Goal: Information Seeking & Learning: Check status

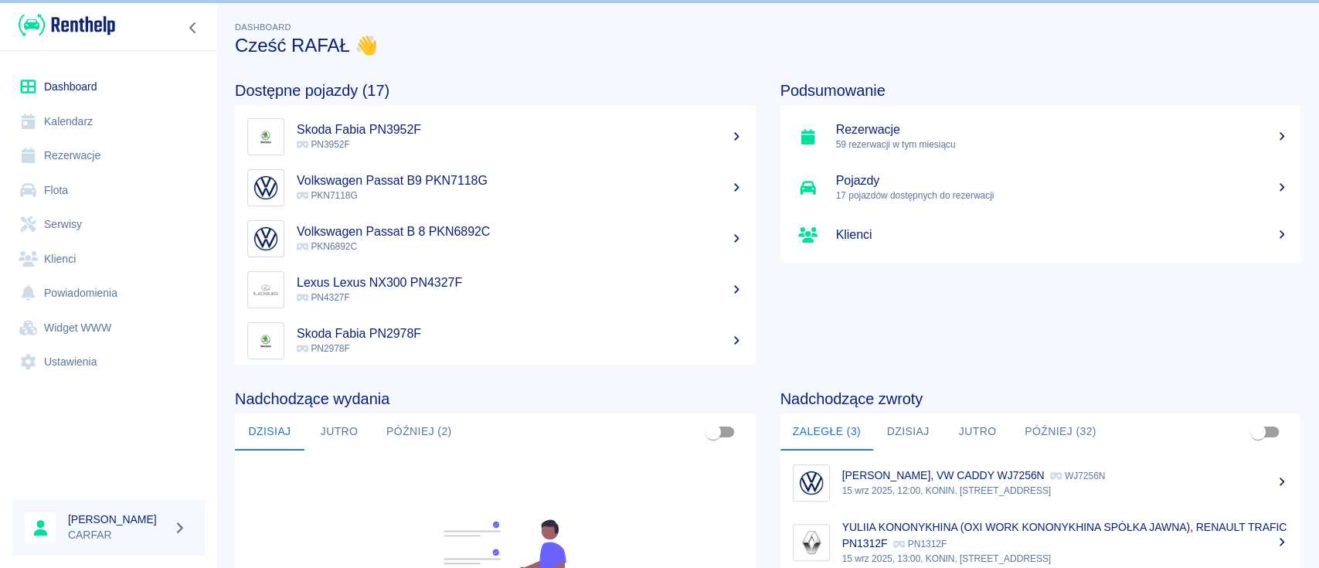
scroll to position [354, 0]
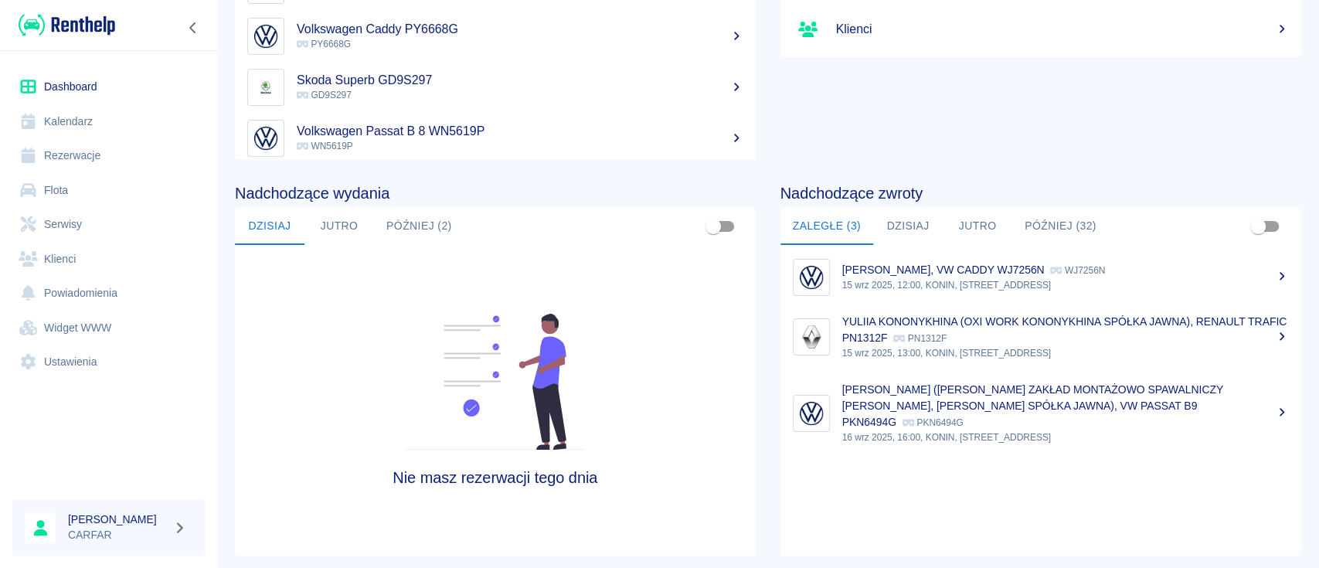
click at [68, 186] on link "Flota" at bounding box center [108, 190] width 192 height 35
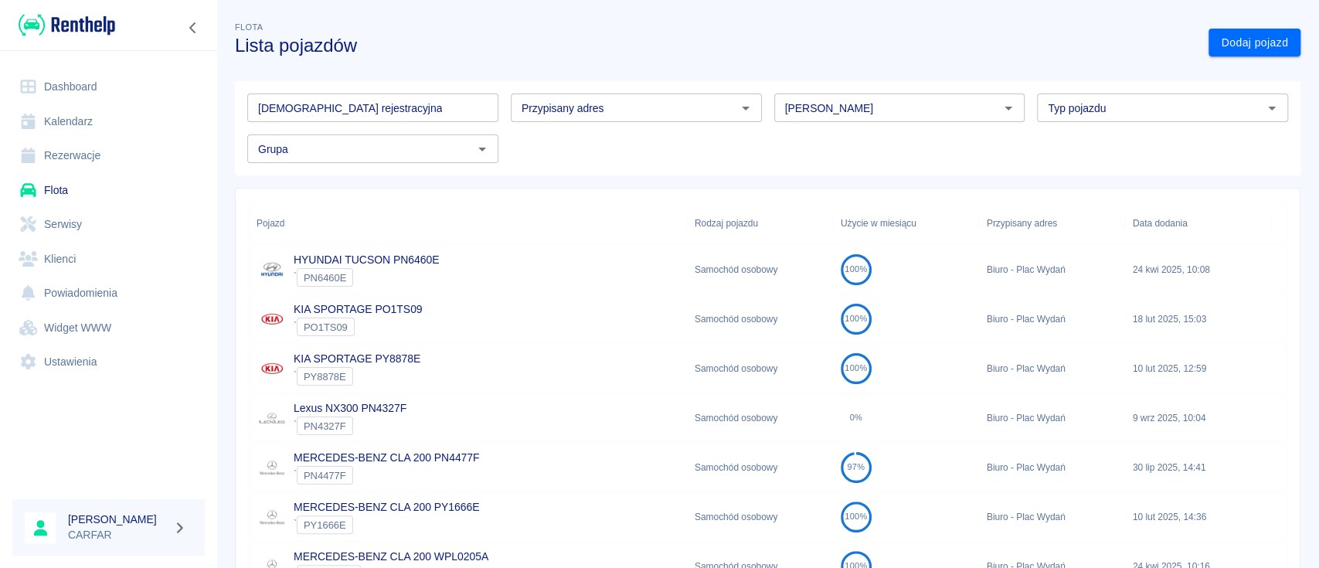
click at [310, 116] on input "[DEMOGRAPHIC_DATA] rejestracyjna" at bounding box center [372, 108] width 251 height 29
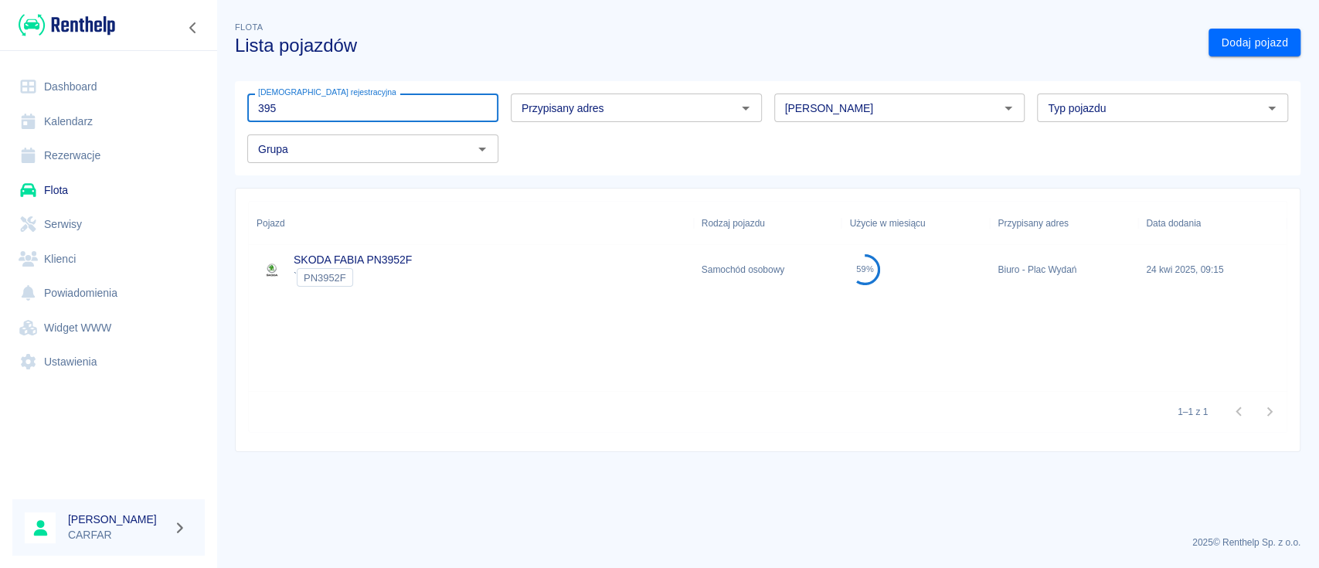
type input "395"
click at [433, 275] on div "SKODA FABIA PN3952F ` PN3952F" at bounding box center [471, 269] width 445 height 49
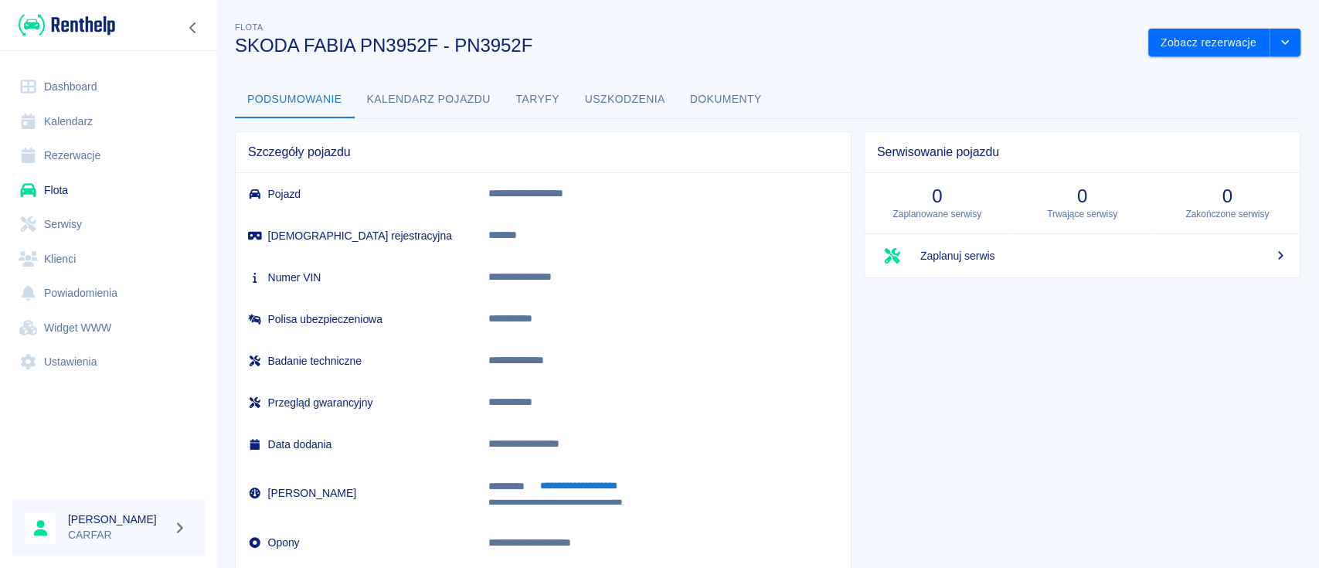
click at [432, 103] on button "Kalendarz pojazdu" at bounding box center [429, 99] width 148 height 37
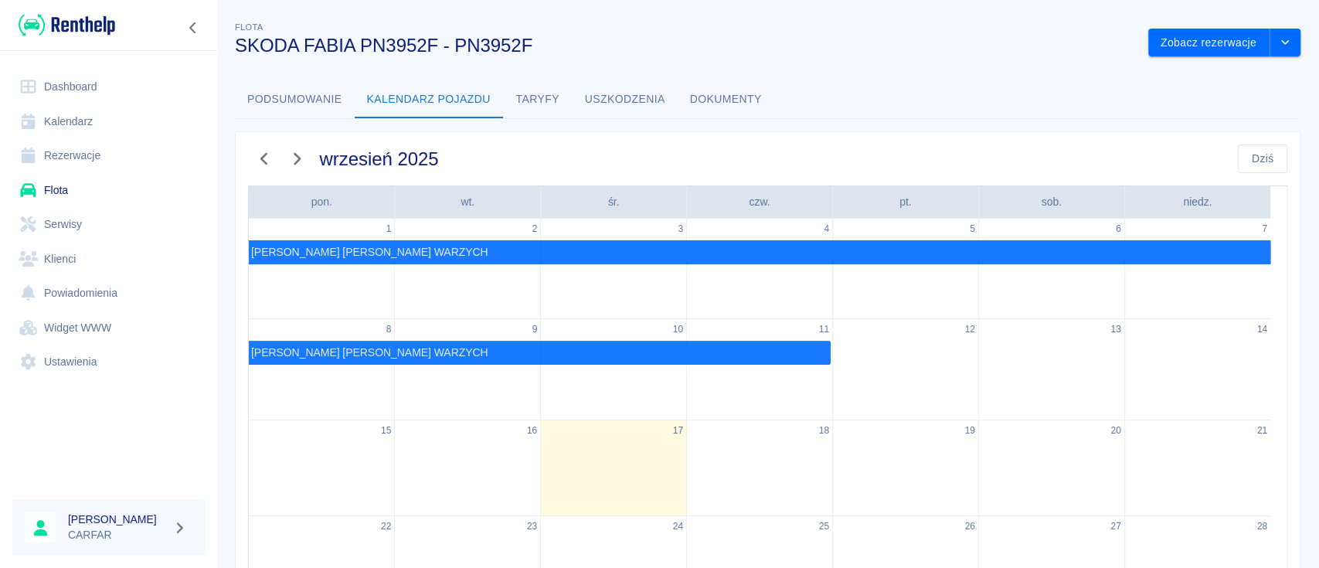
click at [85, 164] on link "Rezerwacje" at bounding box center [108, 155] width 192 height 35
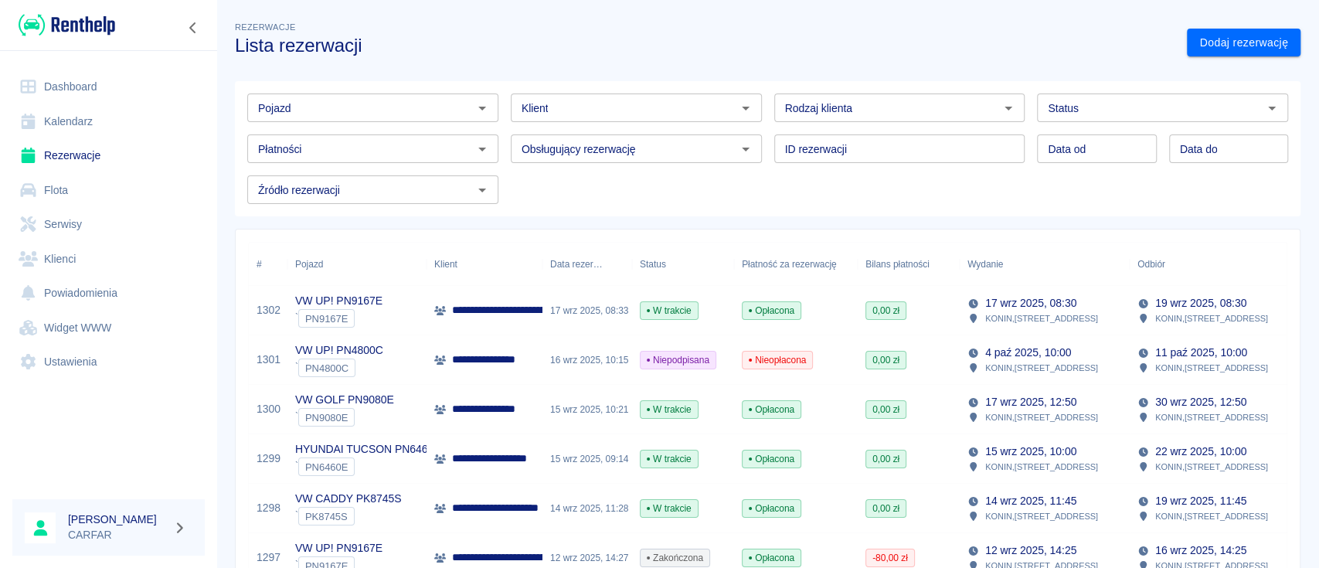
click at [394, 102] on input "Pojazd" at bounding box center [360, 107] width 216 height 19
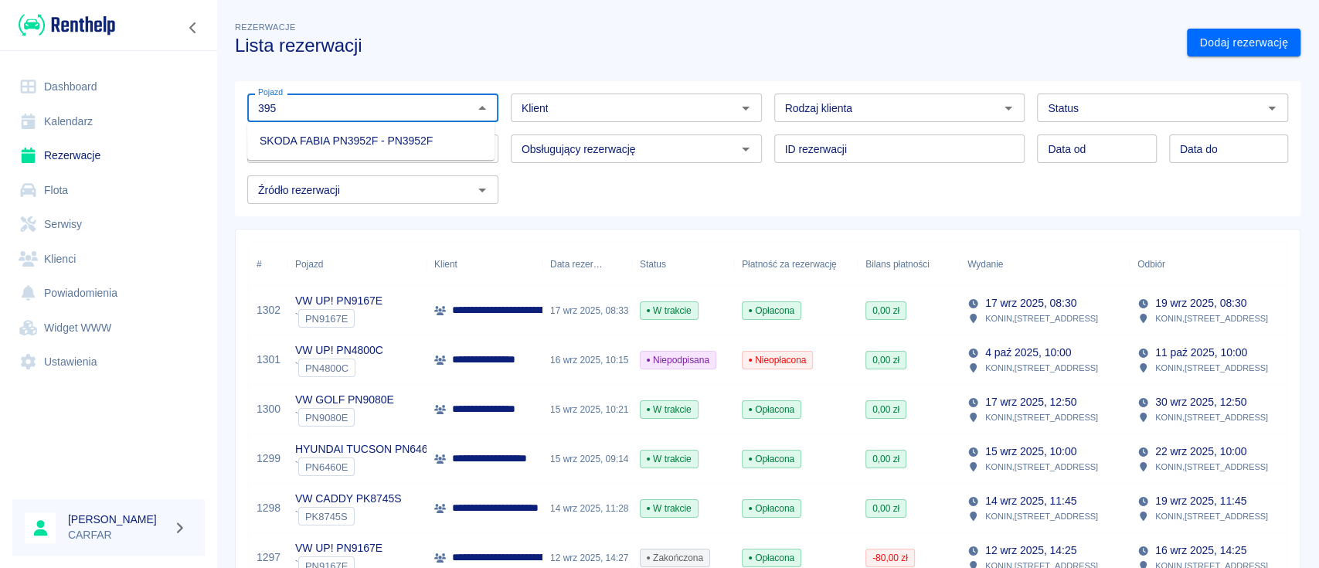
click at [399, 141] on li "SKODA FABIA PN3952F - PN3952F" at bounding box center [370, 141] width 247 height 26
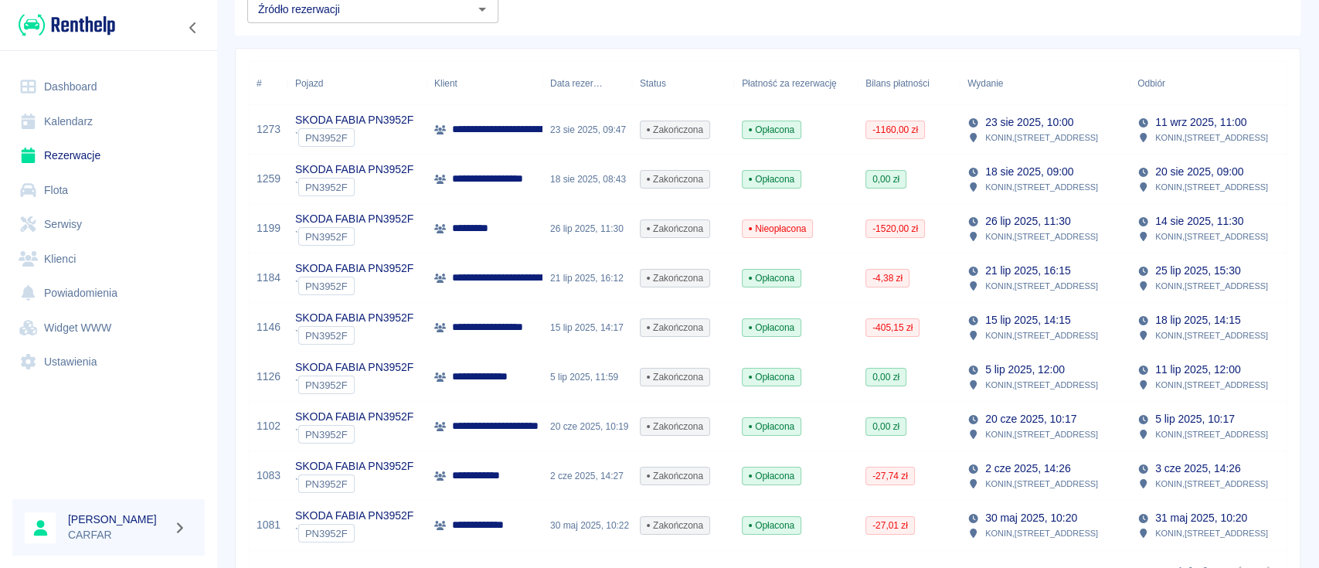
scroll to position [78, 0]
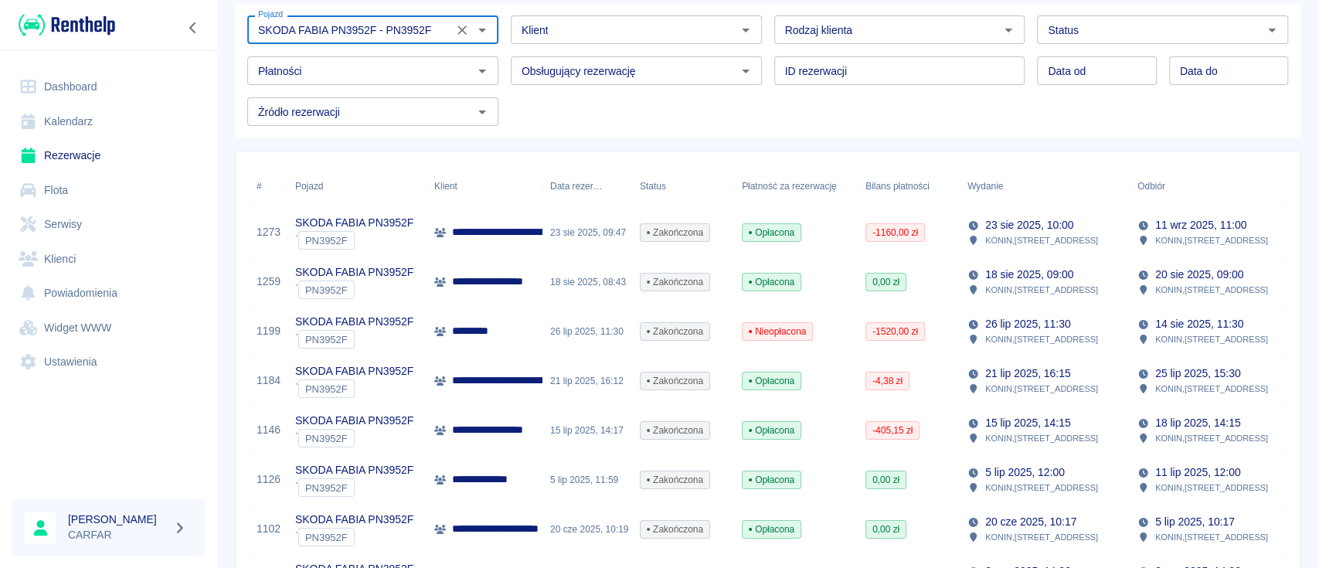
type input "SKODA FABIA PN3952F - PN3952F"
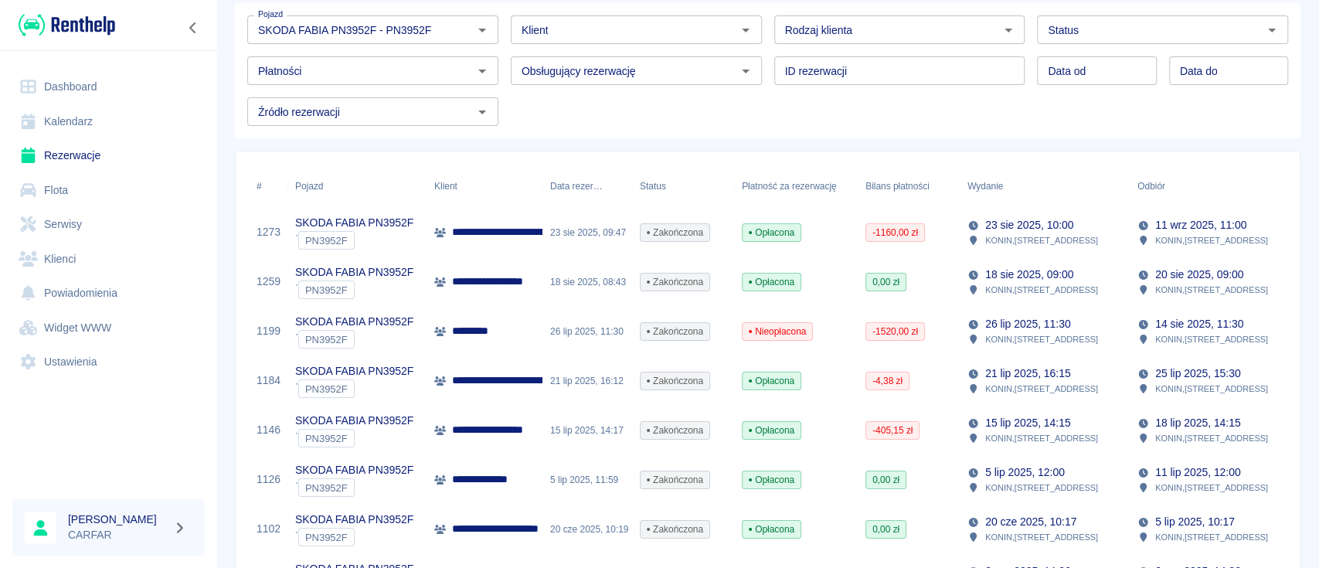
click at [468, 286] on p "**********" at bounding box center [508, 282] width 113 height 16
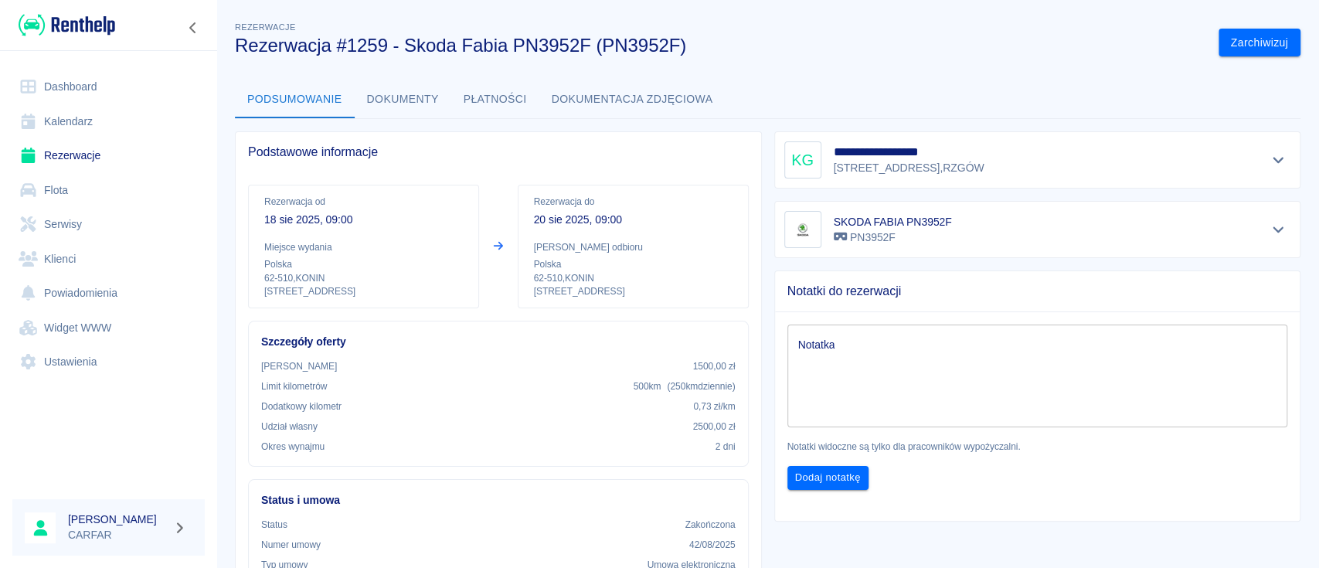
scroll to position [309, 0]
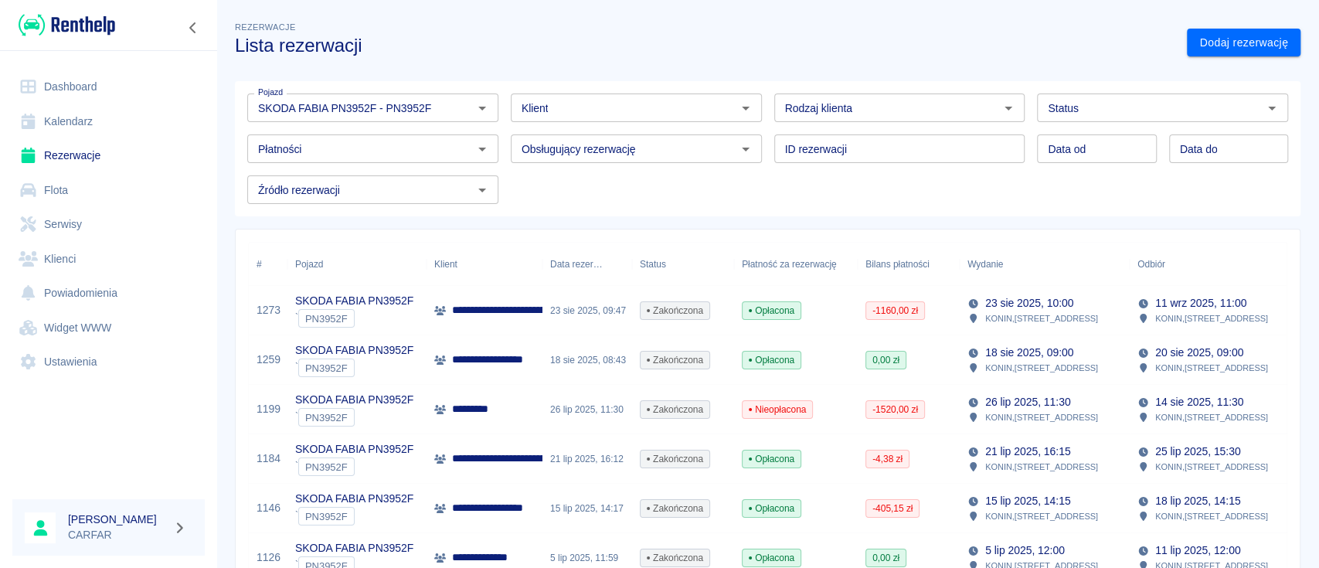
scroll to position [103, 0]
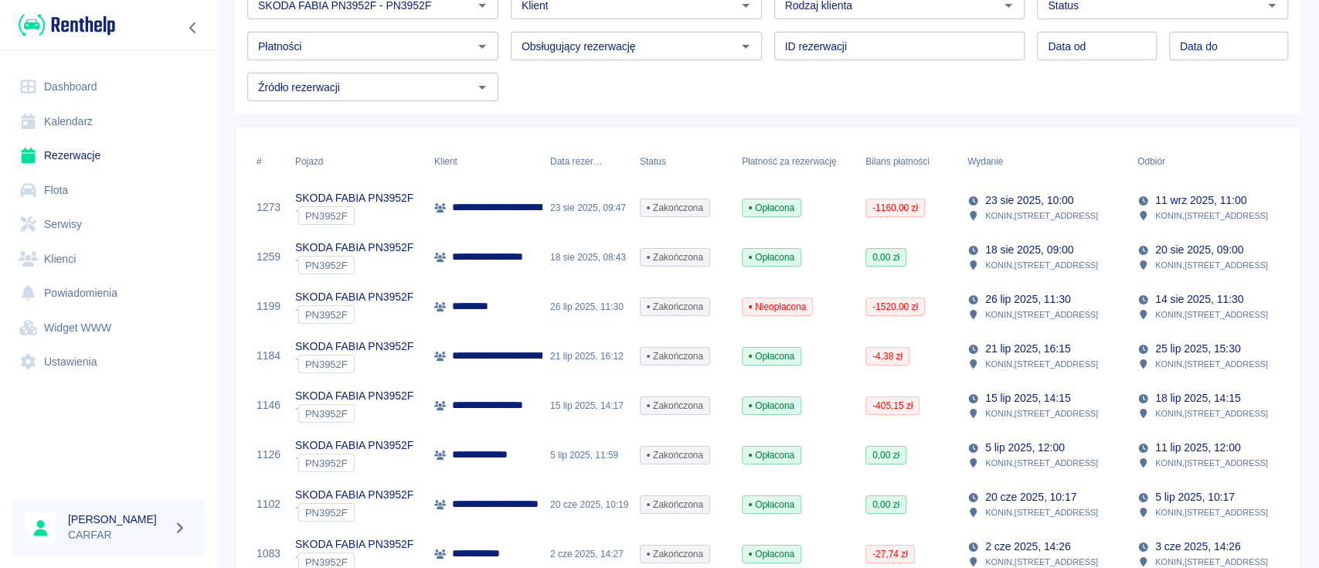
click at [506, 355] on p "**********" at bounding box center [533, 356] width 163 height 16
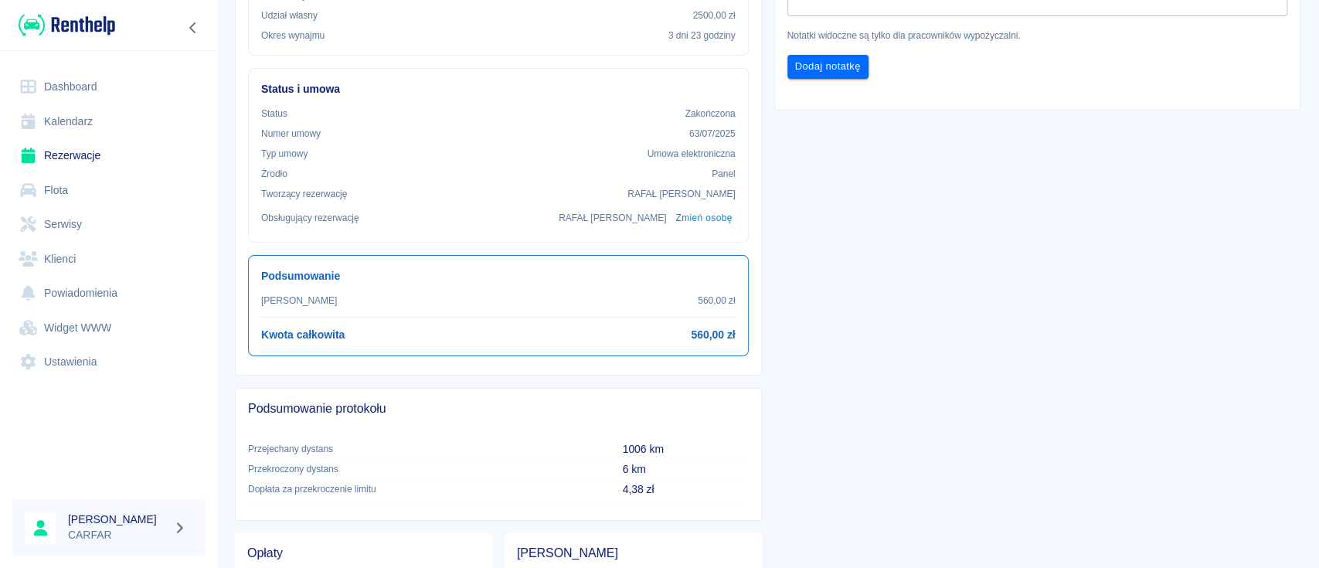
scroll to position [412, 0]
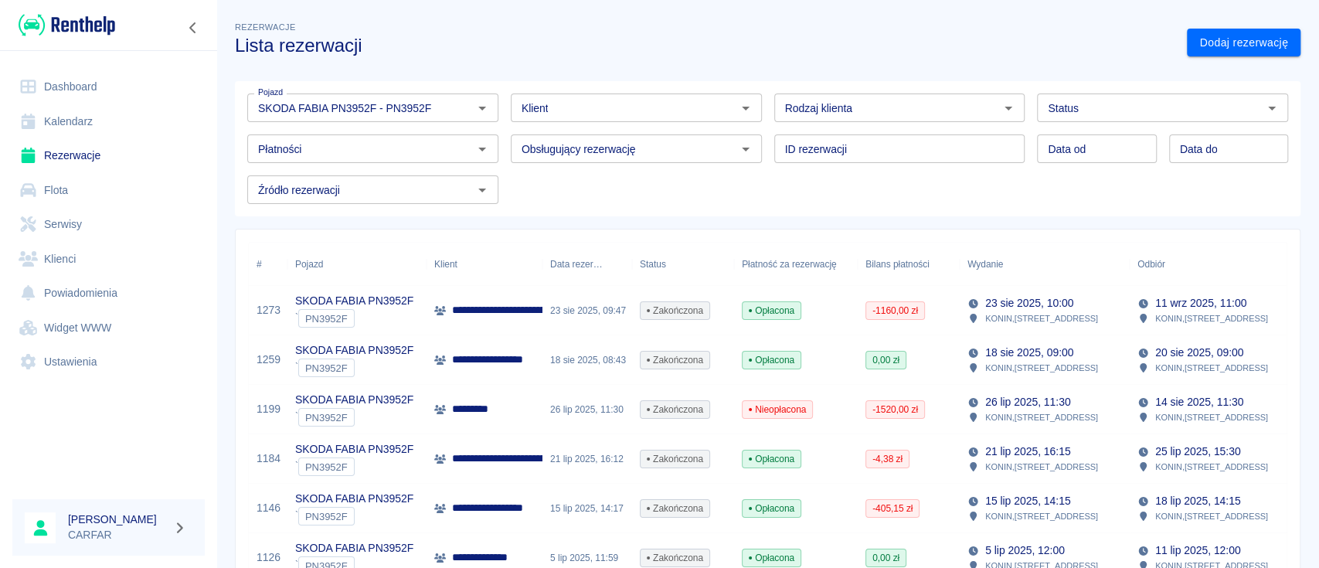
click at [528, 315] on p "**********" at bounding box center [551, 310] width 199 height 16
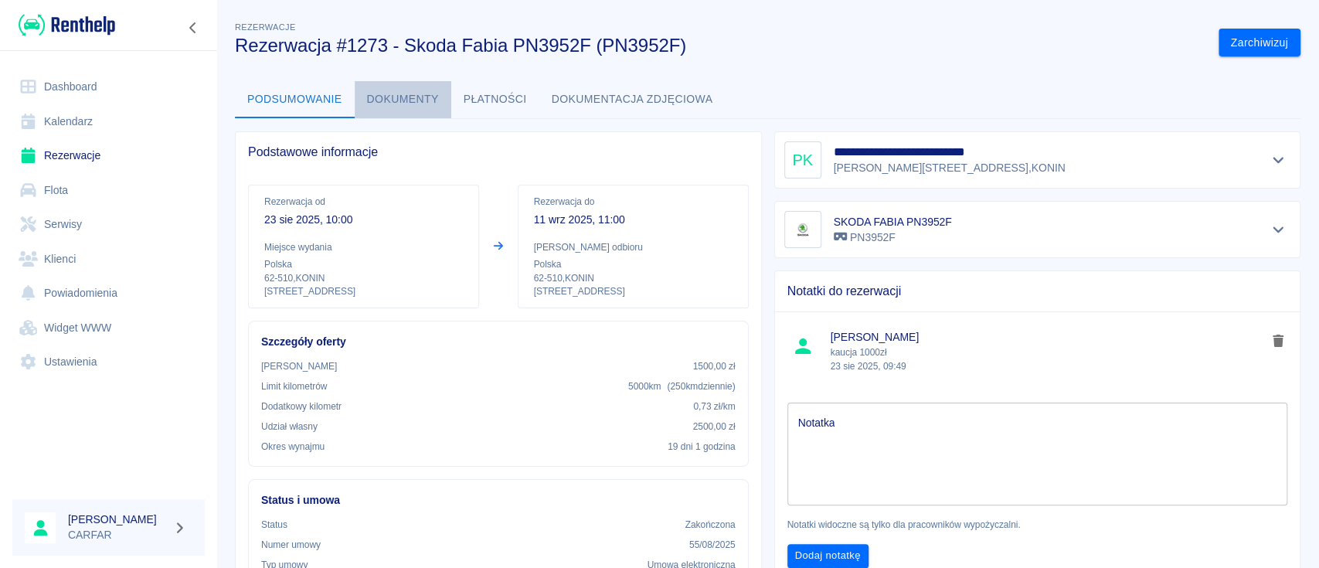
click at [405, 90] on button "Dokumenty" at bounding box center [403, 99] width 97 height 37
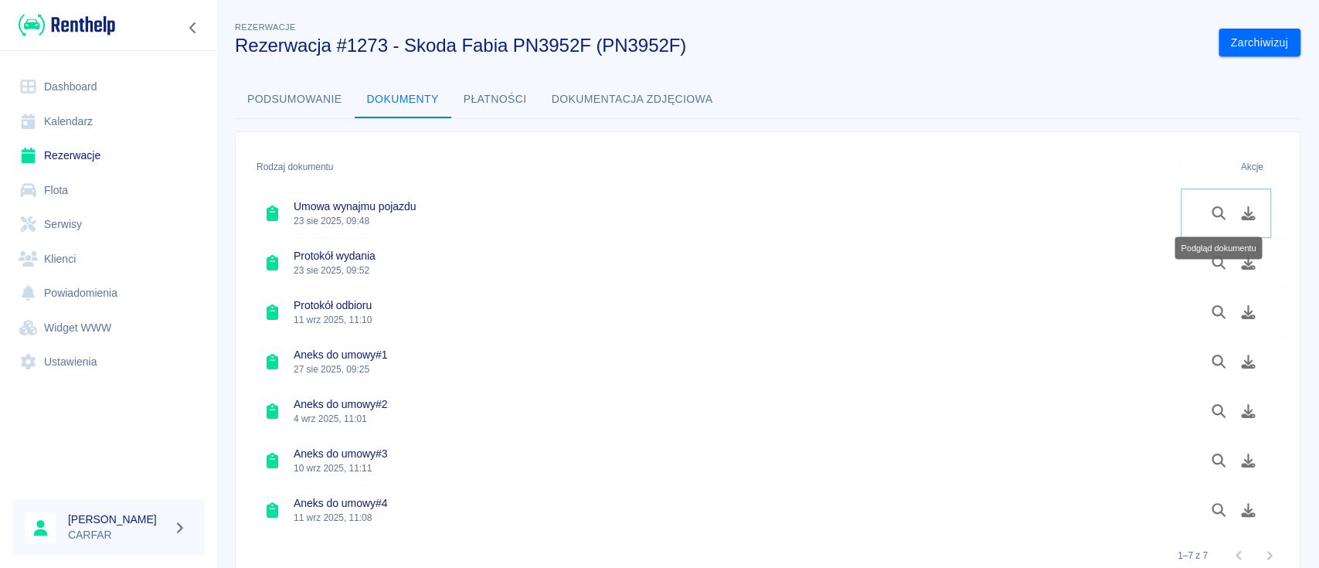
click at [1220, 213] on icon "Podgląd dokumentu" at bounding box center [1219, 213] width 14 height 14
click at [1224, 366] on icon "Podgląd dokumentu" at bounding box center [1219, 362] width 18 height 14
click at [1215, 411] on icon "Podgląd dokumentu" at bounding box center [1219, 411] width 18 height 14
click at [1214, 461] on icon "Podgląd dokumentu" at bounding box center [1219, 461] width 18 height 14
click at [1209, 505] on div "Podgląd dokumentu" at bounding box center [1218, 495] width 87 height 22
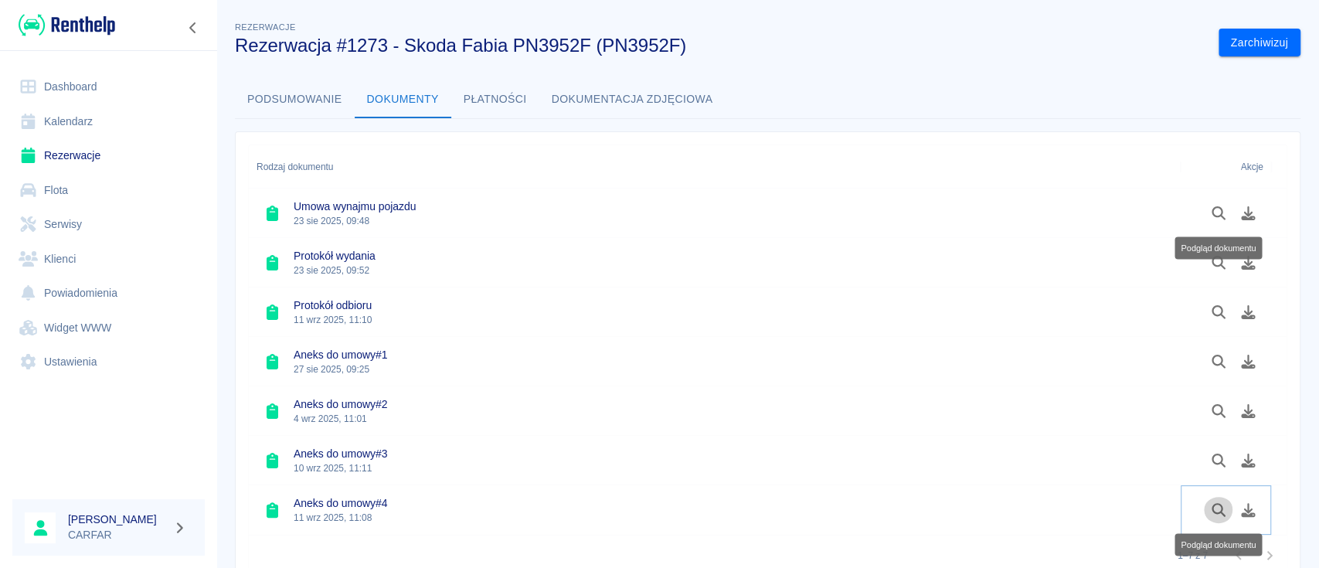
click at [1216, 511] on icon "Podgląd dokumentu" at bounding box center [1219, 510] width 18 height 14
click at [1217, 218] on icon "Podgląd dokumentu" at bounding box center [1219, 213] width 18 height 14
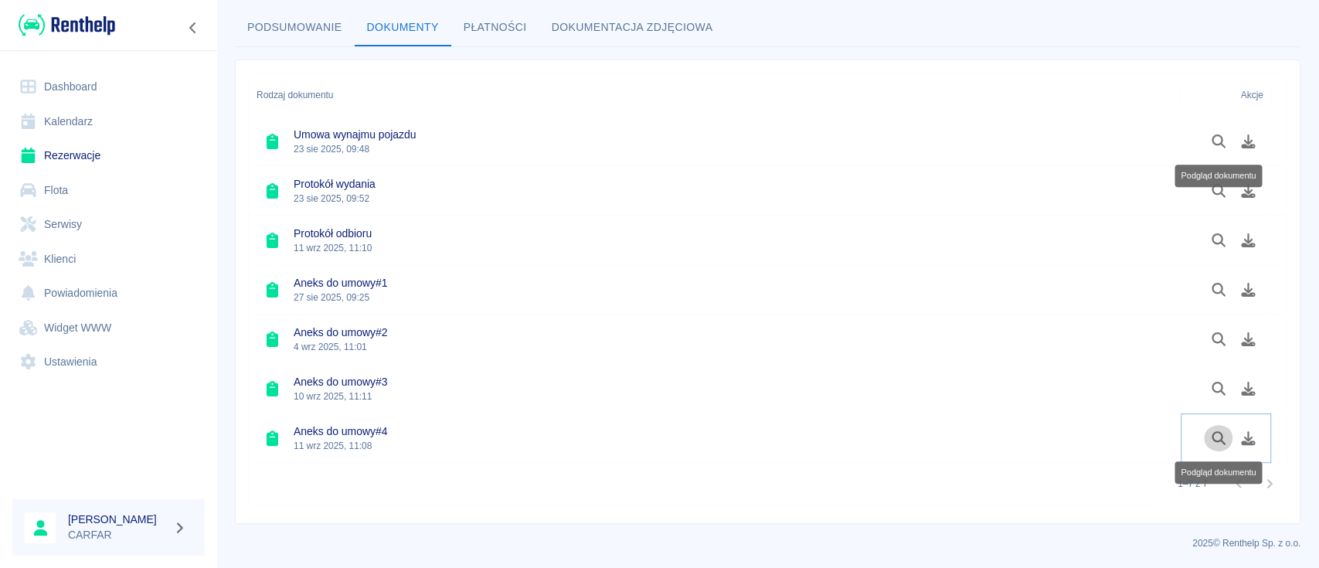
click at [1223, 440] on icon "Podgląd dokumentu" at bounding box center [1219, 438] width 18 height 14
click at [293, 26] on button "Podsumowanie" at bounding box center [295, 27] width 120 height 37
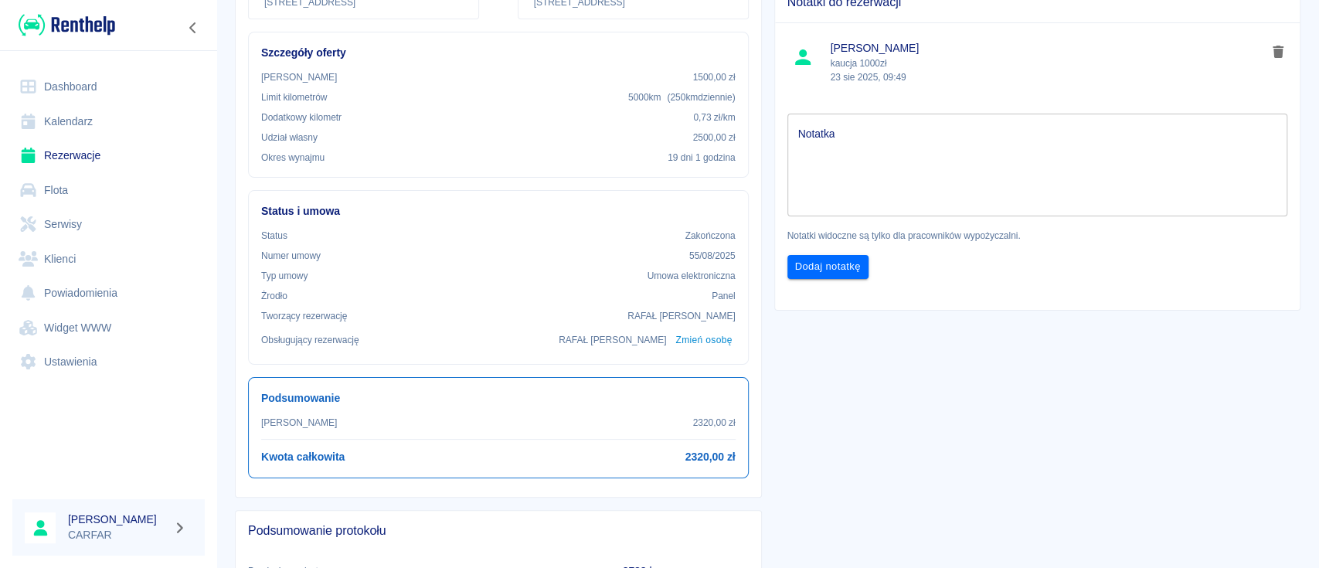
scroll to position [587, 0]
